Goal: Navigation & Orientation: Find specific page/section

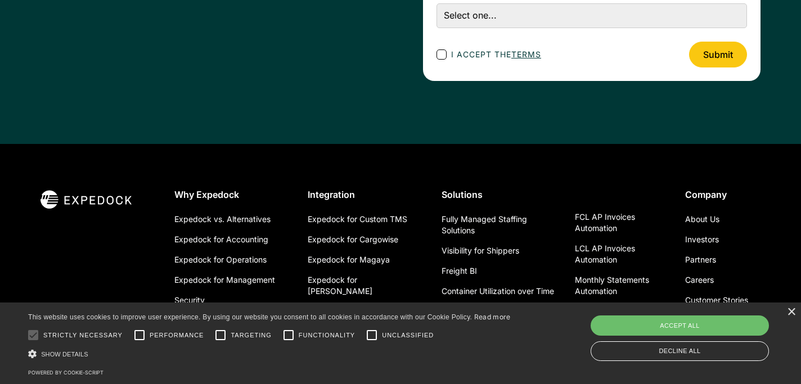
scroll to position [4128, 0]
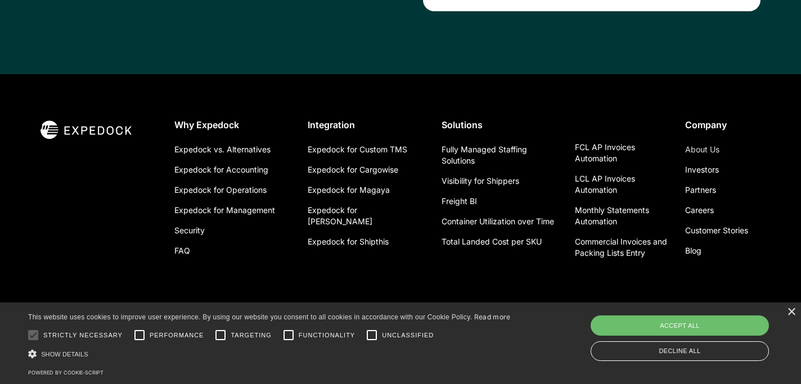
click at [703, 146] on link "About Us" at bounding box center [702, 150] width 34 height 20
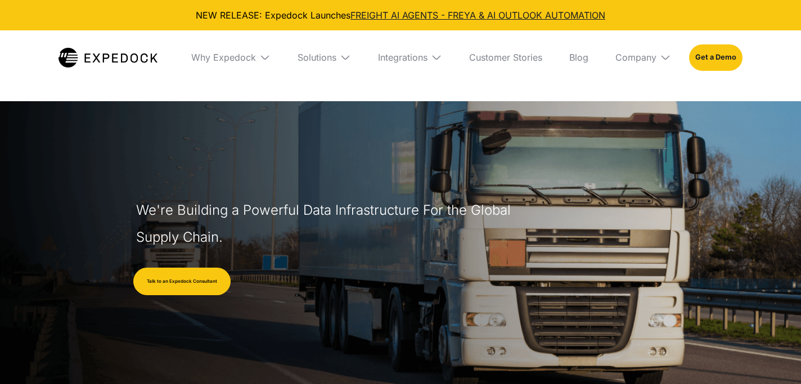
select select
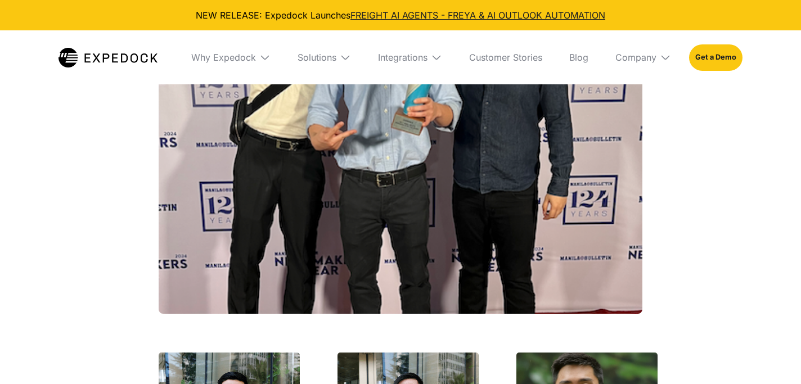
scroll to position [1731, 0]
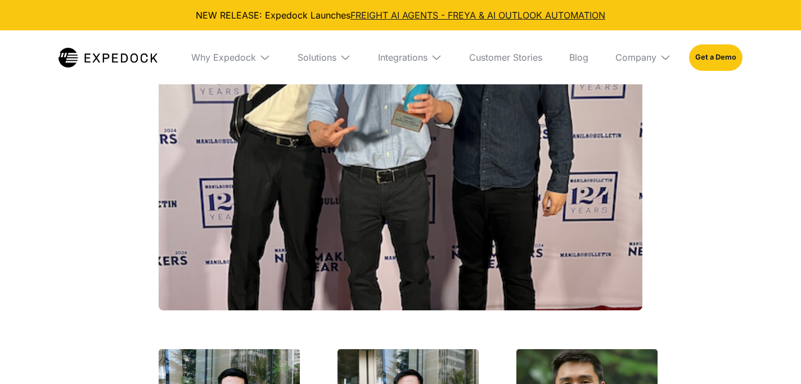
drag, startPoint x: 289, startPoint y: 150, endPoint x: 153, endPoint y: 154, distance: 135.6
click at [153, 154] on div "Our Founders ‍ King Alandy Dy Chief Executive Officer AI Researcher who came fr…" at bounding box center [400, 383] width 529 height 1115
copy h2 "King Alandy Dy"
drag, startPoint x: 409, startPoint y: 147, endPoint x: 336, endPoint y: 147, distance: 72.6
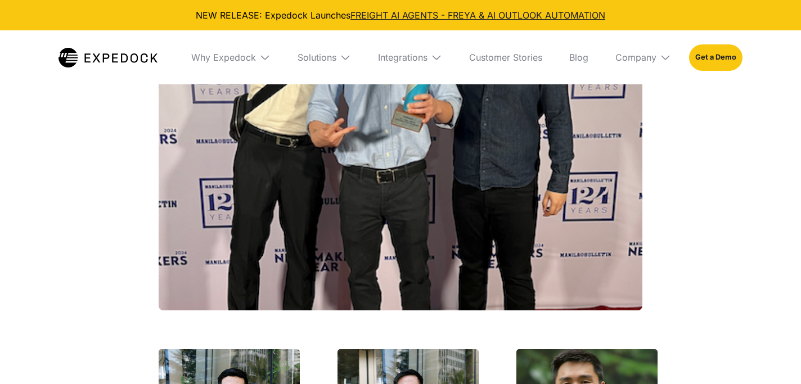
copy h3 "Jeff Tan"
drag, startPoint x: 601, startPoint y: 149, endPoint x: 509, endPoint y: 147, distance: 92.3
copy h3 "Jig Young"
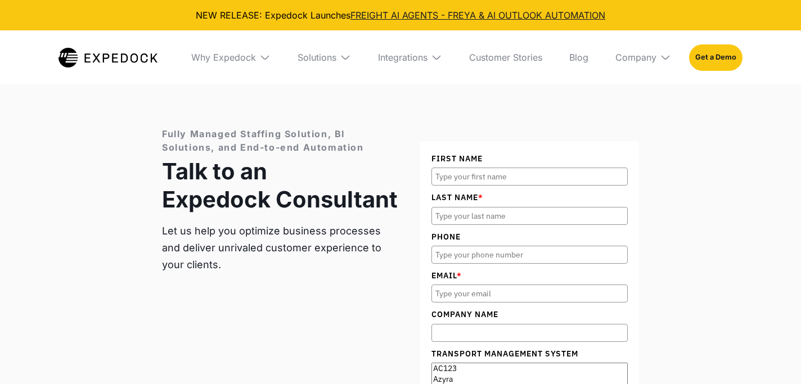
scroll to position [4410, 0]
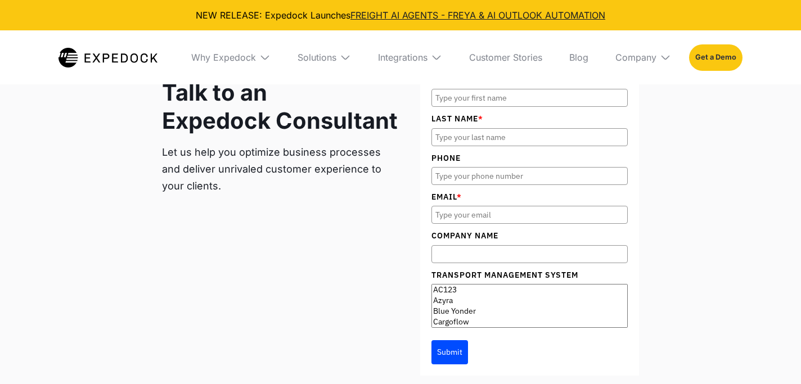
click at [706, 57] on link "Get a Demo" at bounding box center [715, 57] width 53 height 26
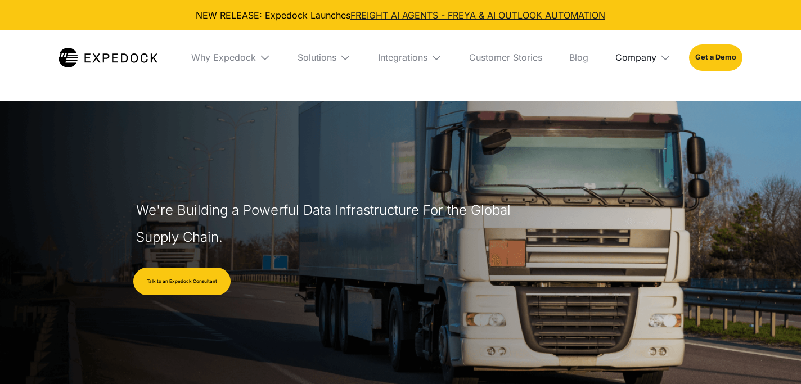
click at [651, 57] on div "Company" at bounding box center [635, 57] width 41 height 11
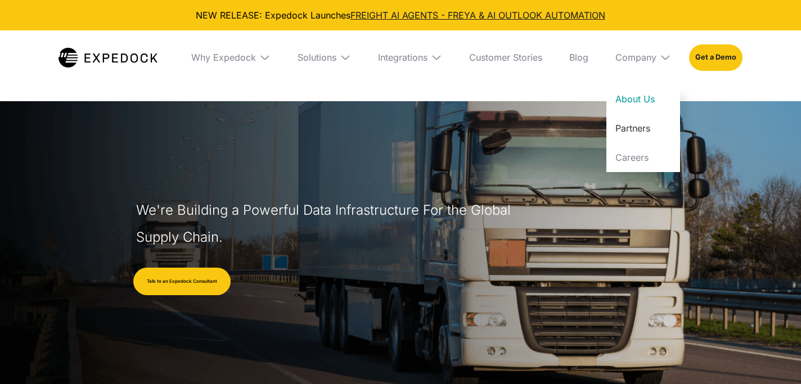
click at [631, 132] on link "Partners" at bounding box center [643, 128] width 74 height 29
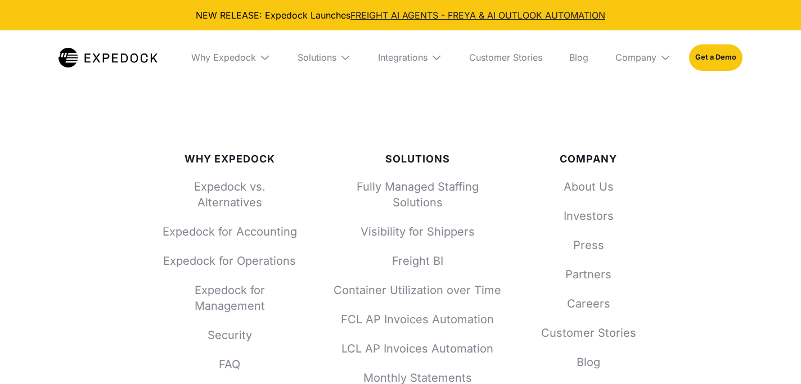
scroll to position [1076, 0]
click at [586, 236] on link "Press" at bounding box center [588, 244] width 101 height 16
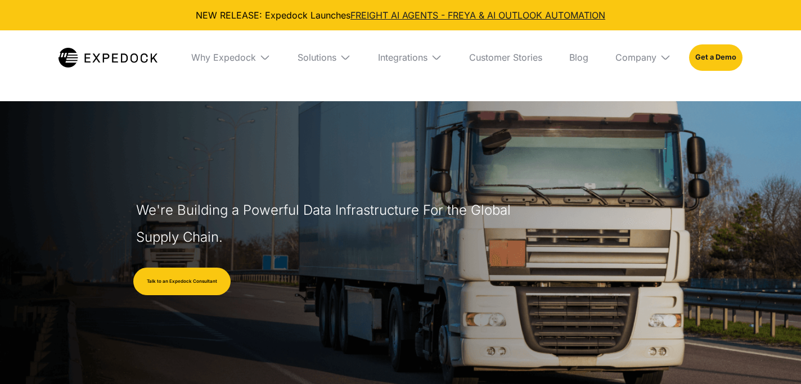
select select
